Goal: Task Accomplishment & Management: Manage account settings

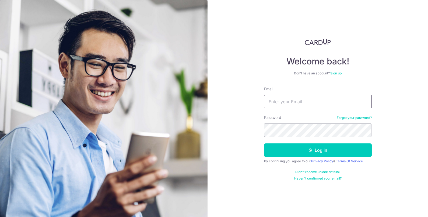
click at [286, 102] on input "Email" at bounding box center [318, 101] width 108 height 13
type input "[EMAIL_ADDRESS][DOMAIN_NAME]"
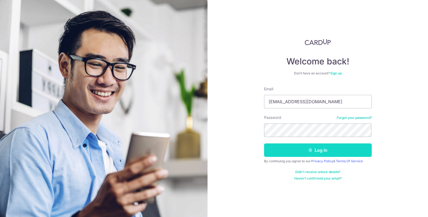
click at [311, 149] on icon "submit" at bounding box center [310, 150] width 4 height 4
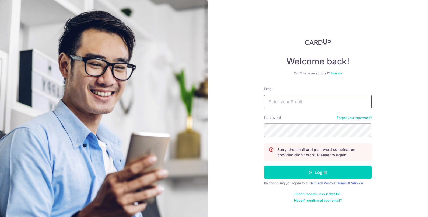
click at [302, 100] on input "Email" at bounding box center [318, 101] width 108 height 13
type input "[EMAIL_ADDRESS][DOMAIN_NAME]"
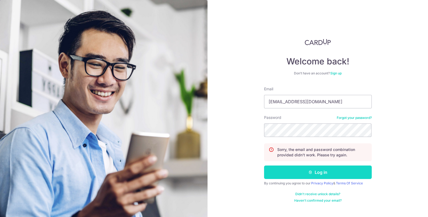
click at [289, 172] on button "Log in" at bounding box center [318, 171] width 108 height 13
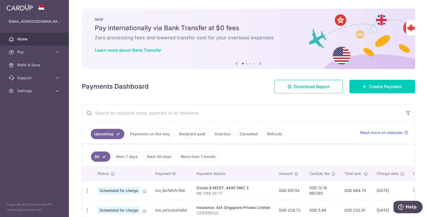
click at [185, 134] on link "Recipient paid" at bounding box center [192, 134] width 33 height 10
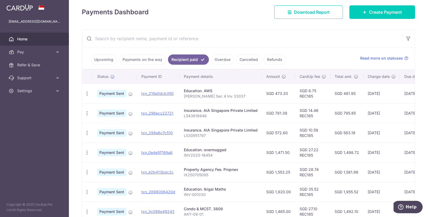
scroll to position [76, 0]
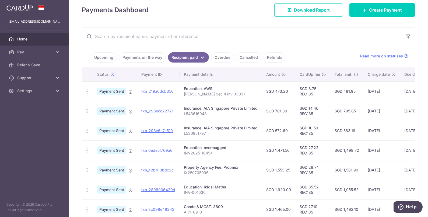
click at [141, 56] on link "Payments on the way" at bounding box center [142, 57] width 47 height 10
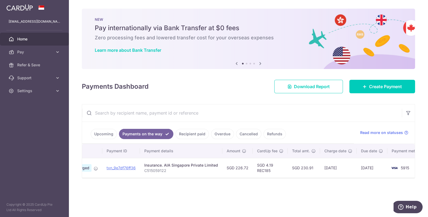
scroll to position [0, 52]
